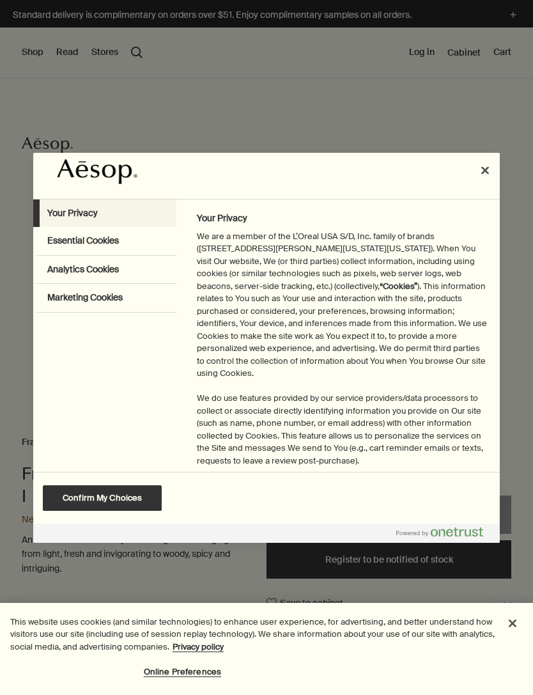
click at [483, 179] on button "Close preference center" at bounding box center [485, 170] width 28 height 28
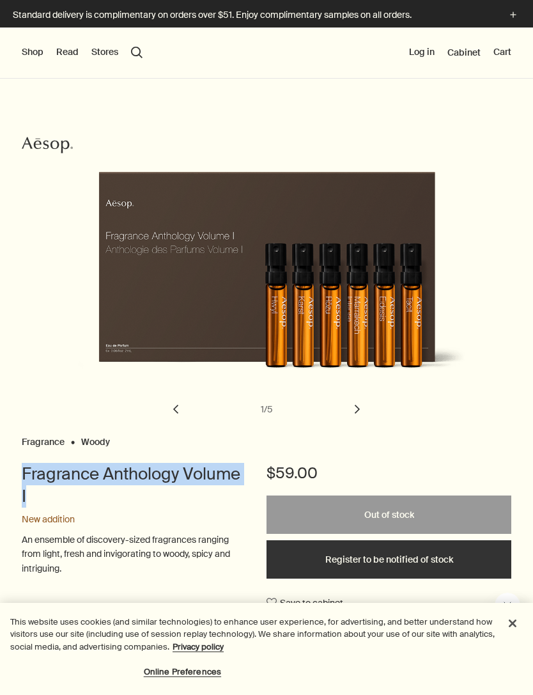
click at [191, 520] on div "New addition" at bounding box center [131, 519] width 219 height 13
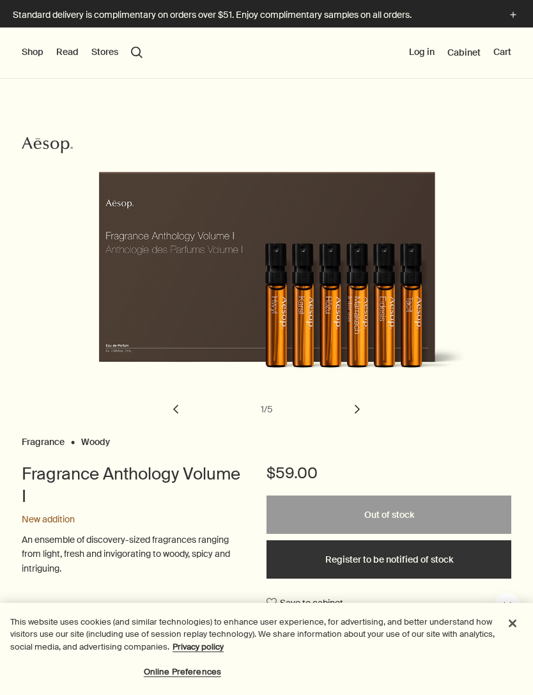
click at [355, 414] on button "chevron" at bounding box center [357, 409] width 28 height 28
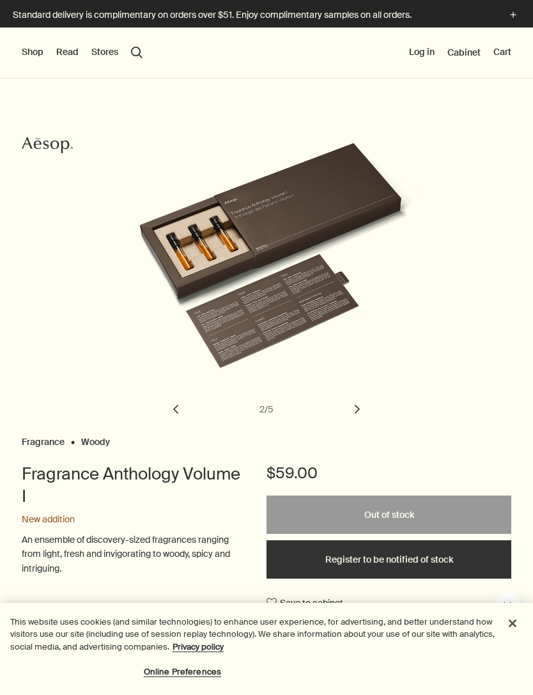
click at [338, 404] on div "Fragrance Anthology Volume I" at bounding box center [281, 280] width 399 height 275
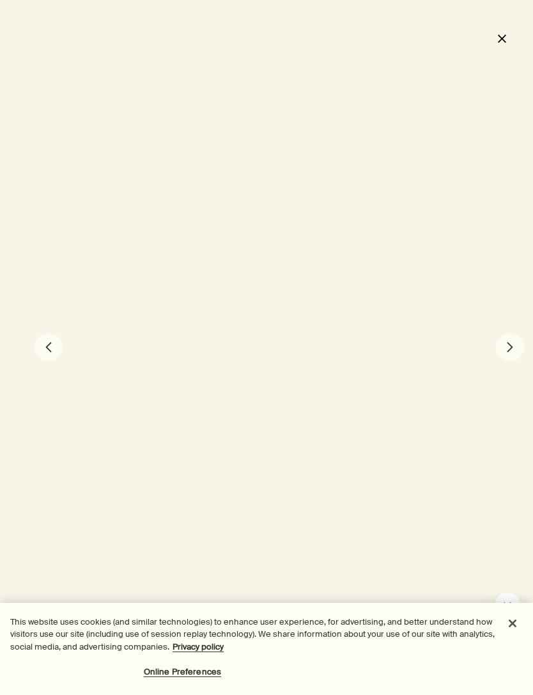
click at [506, 37] on button "close" at bounding box center [501, 38] width 15 height 22
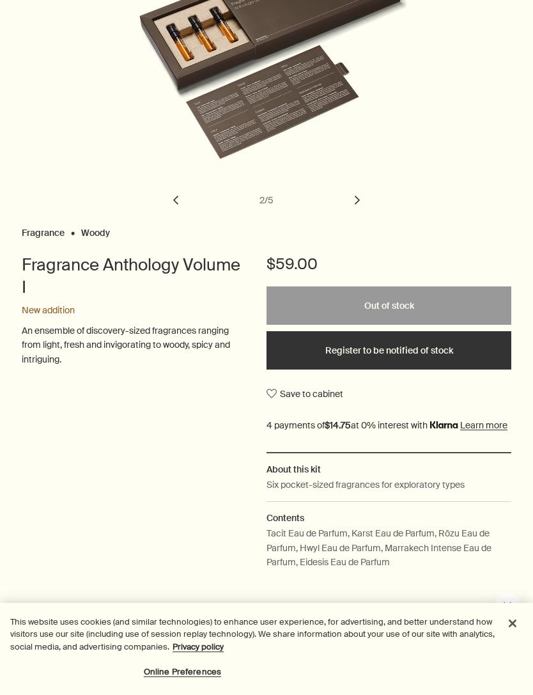
scroll to position [178, 0]
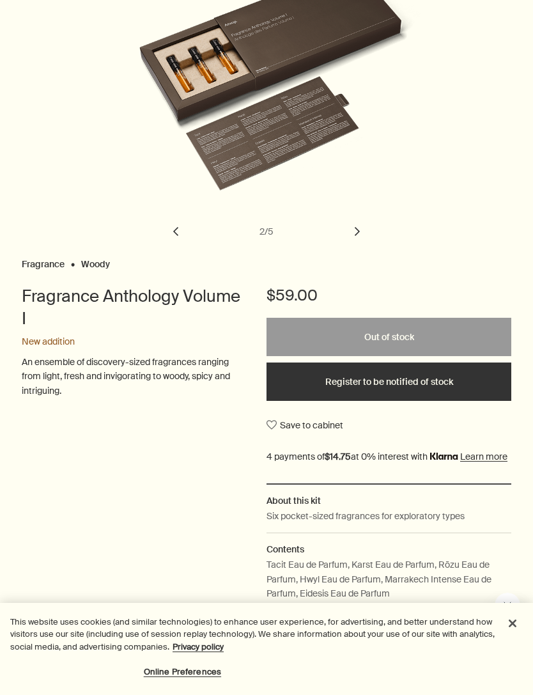
click at [66, 343] on div "New addition" at bounding box center [131, 342] width 219 height 13
click at [191, 390] on p "An ensemble of discovery-sized fragrances ranging from light, fresh and invigor…" at bounding box center [131, 376] width 219 height 43
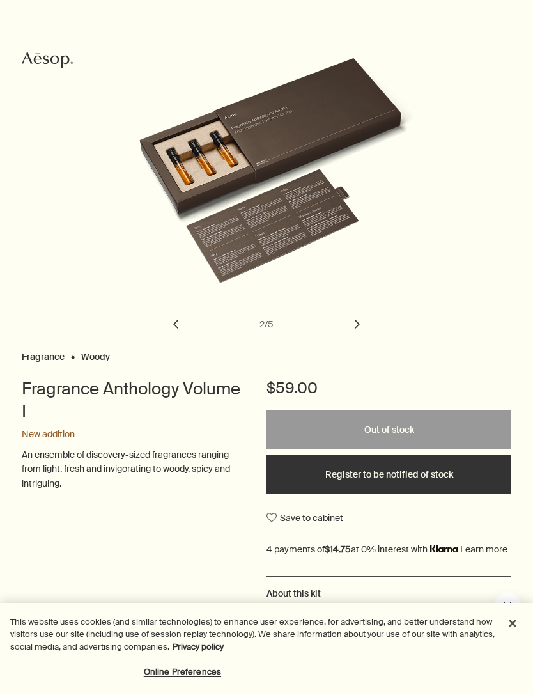
scroll to position [86, 0]
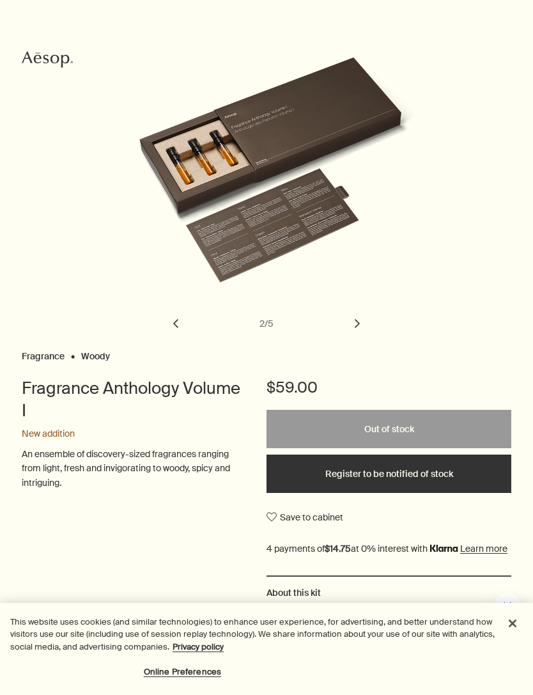
click at [408, 474] on button "Register to be notified of stock" at bounding box center [388, 473] width 245 height 38
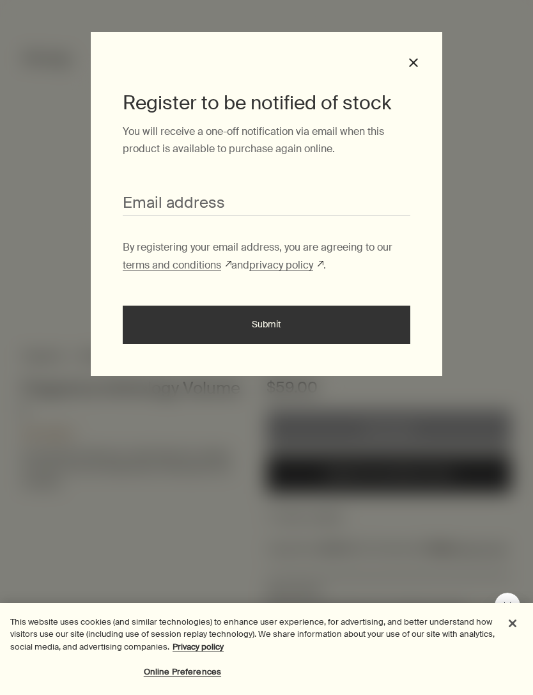
click at [417, 65] on button "close" at bounding box center [414, 63] width 12 height 12
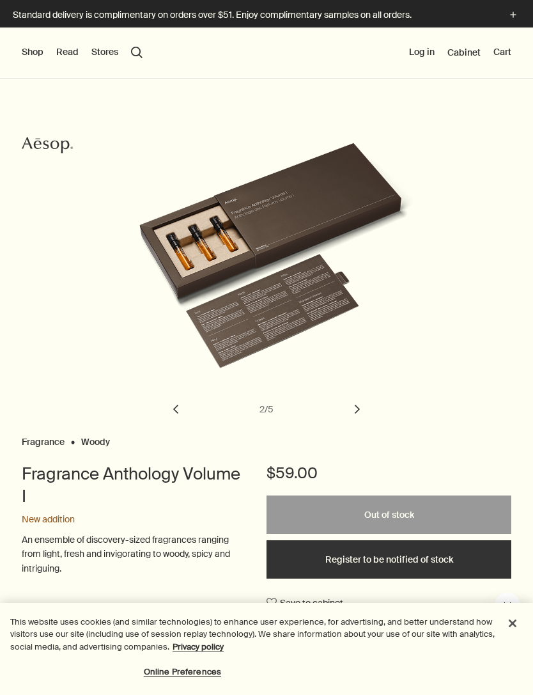
scroll to position [0, 0]
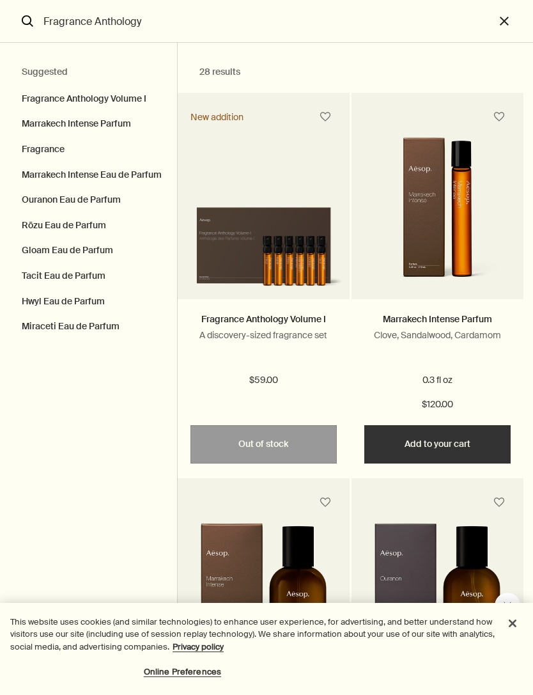
scroll to position [4821, 0]
